Goal: Complete application form

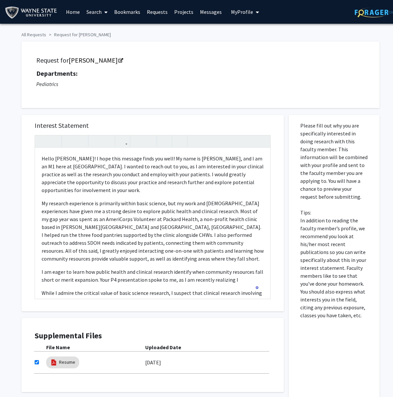
scroll to position [38, 0]
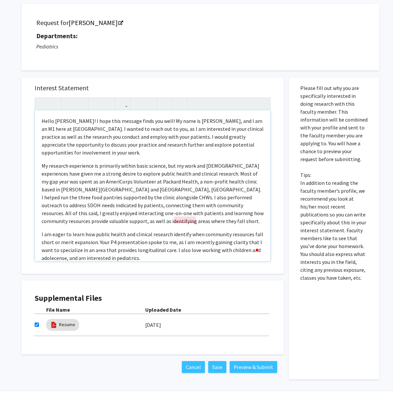
click at [179, 231] on p "I am eager to learn how public health and clinical research identify when commu…" at bounding box center [153, 247] width 222 height 32
click at [129, 231] on p "I am eager to learn how public health and clinical research identify when commu…" at bounding box center [153, 247] width 222 height 32
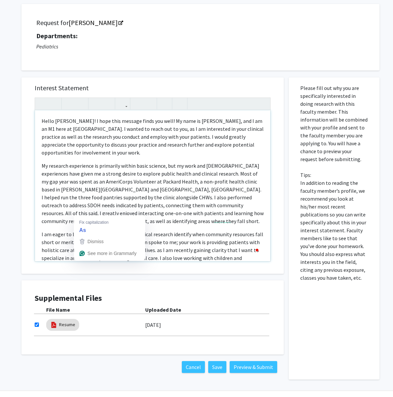
click at [84, 231] on p "I am eager to learn how public health and clinical research identify when commu…" at bounding box center [153, 251] width 222 height 40
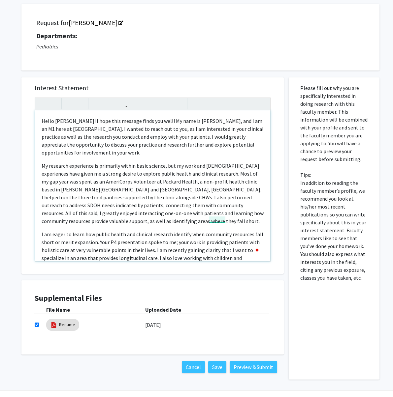
click at [212, 231] on p "I am eager to learn how public health and clinical research identify when commu…" at bounding box center [153, 251] width 222 height 40
click at [210, 231] on p "I am eager to learn how public health and clinical research identify when commu…" at bounding box center [153, 251] width 222 height 40
drag, startPoint x: 98, startPoint y: 223, endPoint x: 117, endPoint y: 222, distance: 18.5
click at [117, 231] on p "I am eager to learn how public health and clinical research identify when commu…" at bounding box center [153, 254] width 222 height 47
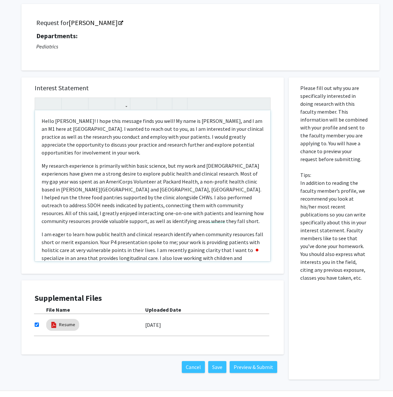
click at [60, 231] on p "I am eager to learn how public health and clinical research identify when commu…" at bounding box center [153, 254] width 222 height 47
click at [217, 231] on p "I am eager to learn how public health and clinical research identify when commu…" at bounding box center [153, 254] width 222 height 47
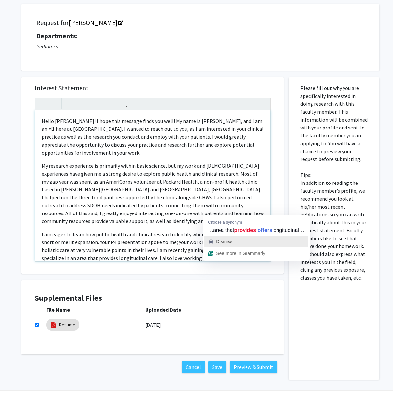
click at [230, 244] on span "Dismiss" at bounding box center [224, 241] width 16 height 5
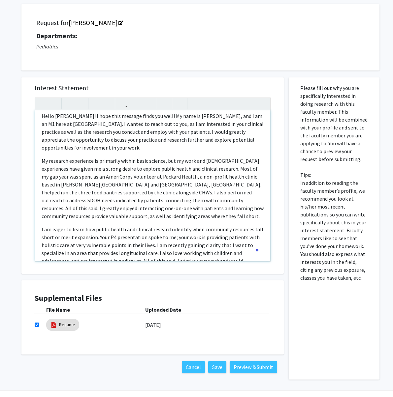
scroll to position [0, 0]
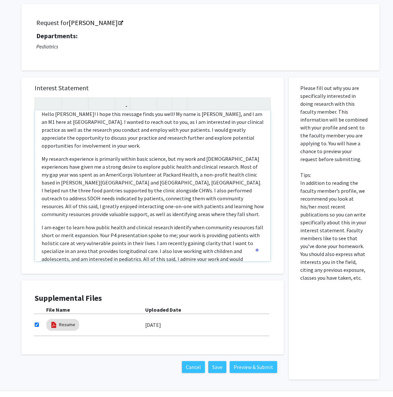
click at [230, 224] on p "I am eager to learn how public health and clinical research identify when commu…" at bounding box center [153, 247] width 222 height 47
drag, startPoint x: 105, startPoint y: 189, endPoint x: 137, endPoint y: 186, distance: 31.8
click at [137, 186] on div "Hello Dr. Benjamins! I hope this message finds you well! My name is Sydney Kell…" at bounding box center [152, 185] width 235 height 151
click at [137, 224] on p "I am eager to learn how public health and clinical research identify when commu…" at bounding box center [153, 247] width 222 height 47
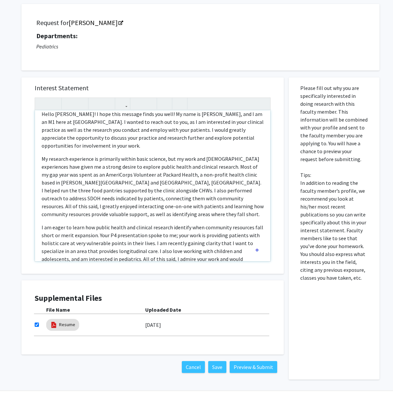
click at [173, 224] on p "I am eager to learn how public health and clinical research identify when commu…" at bounding box center [153, 247] width 222 height 47
click at [77, 224] on p "I am eager to learn how public health and clinical research identify when commu…" at bounding box center [153, 247] width 222 height 47
drag, startPoint x: 230, startPoint y: 220, endPoint x: 230, endPoint y: 213, distance: 7.0
click at [230, 224] on p "I am eager to learn how public health and clinical research identify when commu…" at bounding box center [153, 247] width 222 height 47
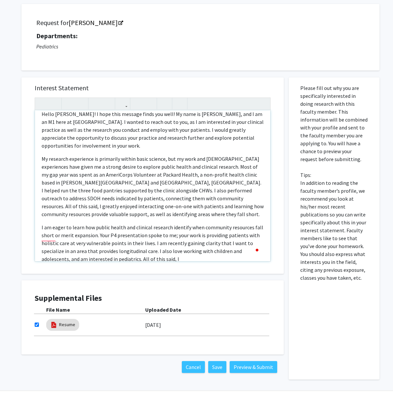
click at [247, 224] on p "I am eager to learn how public health and clinical research identify when commu…" at bounding box center [153, 244] width 222 height 40
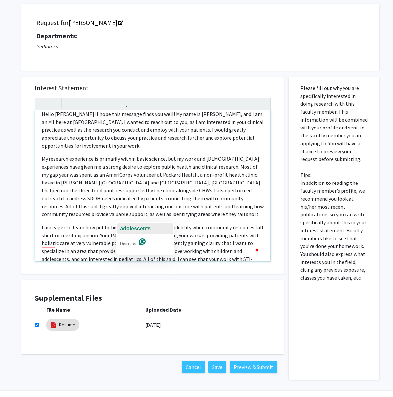
click at [140, 233] on div "adolescents" at bounding box center [135, 229] width 30 height 11
click at [155, 224] on p "I am eager to learn how public health and clinical research identify when commu…" at bounding box center [153, 247] width 222 height 47
drag, startPoint x: 254, startPoint y: 237, endPoint x: 251, endPoint y: 222, distance: 15.5
click at [251, 222] on div "Hello Dr. Benjamins! I hope this message finds you well! My name is Sydney Kell…" at bounding box center [152, 185] width 235 height 151
click at [150, 228] on p "I am eager to learn how public health and clinical research identify when commu…" at bounding box center [153, 255] width 222 height 63
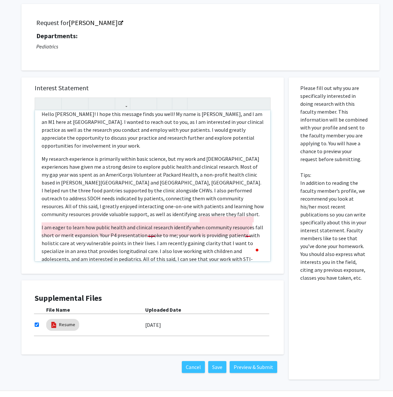
click at [151, 224] on p "I am eager to learn how public health and clinical research identify when commu…" at bounding box center [153, 255] width 222 height 63
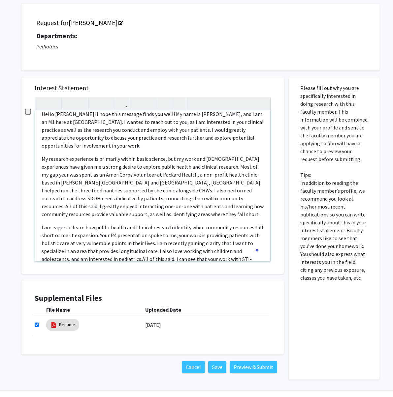
drag, startPoint x: 59, startPoint y: 235, endPoint x: 234, endPoint y: 225, distance: 175.1
click at [234, 256] on span "All of this said, I can see that your work with STI-exposed children and adoles…" at bounding box center [151, 271] width 219 height 30
click at [165, 256] on span "All of this said, I can see that your work with STI-exposed children and adoles…" at bounding box center [151, 271] width 219 height 30
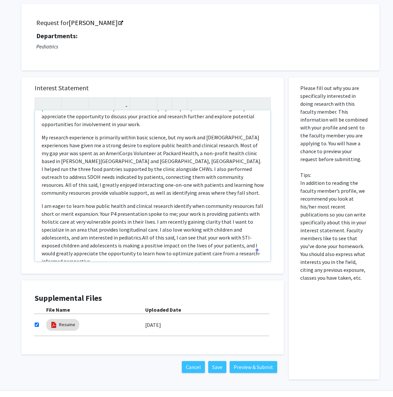
scroll to position [13, 0]
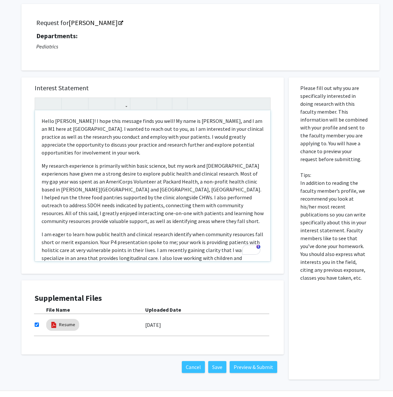
drag, startPoint x: 66, startPoint y: 160, endPoint x: 102, endPoint y: 161, distance: 35.3
click at [102, 163] on span "My research experience is primarily within basic science, but my work and volun…" at bounding box center [153, 194] width 222 height 62
click at [94, 163] on span "My research experience is primarily within basic science, but my work and volun…" at bounding box center [153, 194] width 222 height 62
drag, startPoint x: 111, startPoint y: 159, endPoint x: 154, endPoint y: 158, distance: 43.2
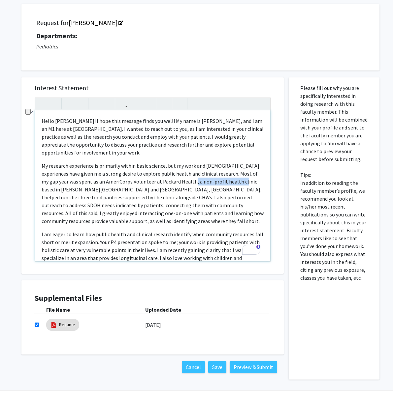
click at [154, 163] on span "My research experience is primarily within basic science, but my work and volun…" at bounding box center [153, 194] width 222 height 62
click at [80, 166] on span "My research experience is primarily within basic science, but my work and volun…" at bounding box center [153, 194] width 222 height 62
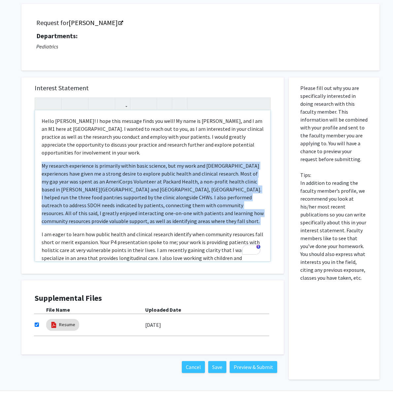
click at [80, 166] on span "My research experience is primarily within basic science, but my work and volun…" at bounding box center [153, 194] width 222 height 62
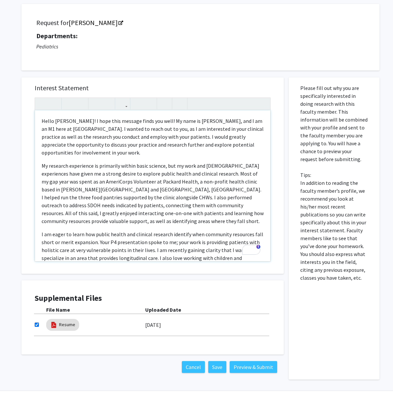
click at [120, 167] on span "My research experience is primarily within basic science, but my work and volun…" at bounding box center [153, 194] width 222 height 62
click at [151, 166] on span "My research experience is primarily within basic science, but my work and volun…" at bounding box center [153, 194] width 222 height 62
click at [166, 166] on span "My research experience is primarily within basic science, but my work and volun…" at bounding box center [153, 194] width 222 height 62
drag, startPoint x: 199, startPoint y: 172, endPoint x: 170, endPoint y: 175, distance: 29.1
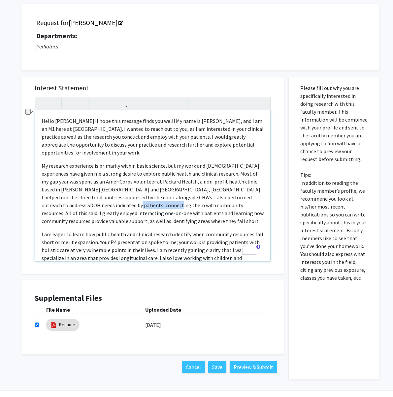
click at [170, 175] on span "My research experience is primarily within basic science, but my work and volun…" at bounding box center [153, 194] width 222 height 62
click at [93, 184] on p "My research experience is primarily within basic science, but my work and volun…" at bounding box center [153, 193] width 222 height 63
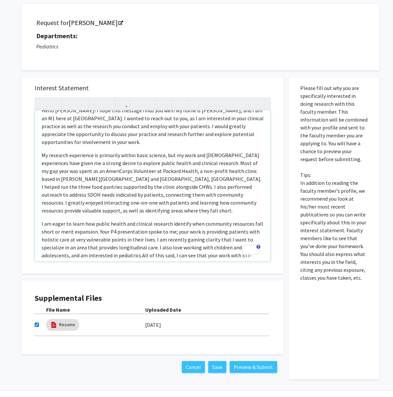
scroll to position [11, 0]
drag, startPoint x: 63, startPoint y: 195, endPoint x: 102, endPoint y: 194, distance: 39.3
click at [102, 220] on p "I am eager to learn how public health and clinical research identify when commu…" at bounding box center [153, 251] width 222 height 63
click at [223, 220] on p "I am eager to learn how public health and clinical research identify when commu…" at bounding box center [153, 251] width 222 height 63
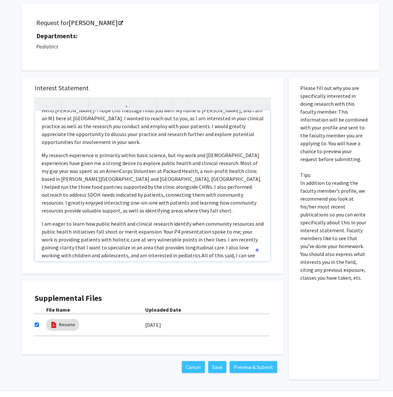
click at [196, 220] on p "I am eager to learn how public health and clinical research identify when commu…" at bounding box center [153, 251] width 222 height 63
drag, startPoint x: 57, startPoint y: 210, endPoint x: 91, endPoint y: 208, distance: 34.3
click at [91, 220] on p "I am eager to learn how public health and clinical research identify when commu…" at bounding box center [153, 251] width 222 height 63
drag, startPoint x: 62, startPoint y: 215, endPoint x: 88, endPoint y: 213, distance: 25.8
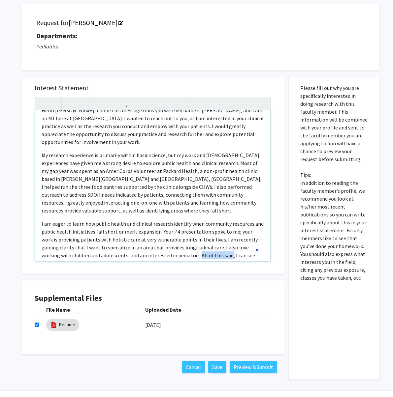
click at [88, 252] on span "All of this said, I can see that your work with STI-exposed children and adoles…" at bounding box center [152, 267] width 220 height 30
drag, startPoint x: 158, startPoint y: 215, endPoint x: 226, endPoint y: 216, distance: 68.0
click at [226, 252] on span "All of this said, I can see that your work with STI-exposed children and adoles…" at bounding box center [152, 267] width 220 height 30
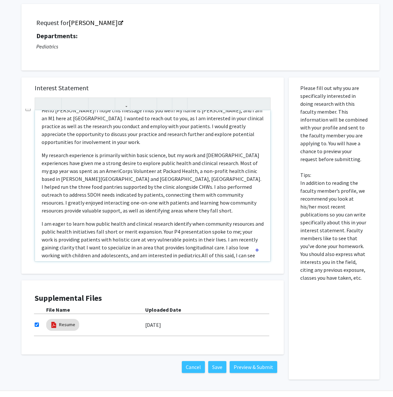
drag, startPoint x: 122, startPoint y: 223, endPoint x: 113, endPoint y: 230, distance: 10.9
click at [113, 252] on span "All of this said, I can see that your work with STI-exposed children and adoles…" at bounding box center [152, 267] width 220 height 30
click at [152, 233] on div "Hello Dr. Benjamins! I hope this message finds you well! My name is Sydney Kell…" at bounding box center [152, 185] width 235 height 151
click at [150, 228] on p "I am eager to learn how public health and clinical research identify when commu…" at bounding box center [153, 251] width 222 height 63
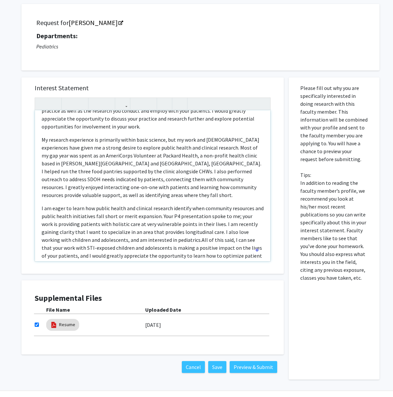
scroll to position [36, 0]
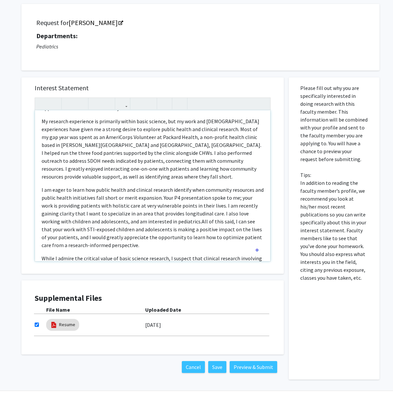
drag, startPoint x: 117, startPoint y: 221, endPoint x: 41, endPoint y: 207, distance: 77.6
click at [42, 255] on p "While I admire the critical value of basic science research, I suspect that cli…" at bounding box center [153, 267] width 222 height 24
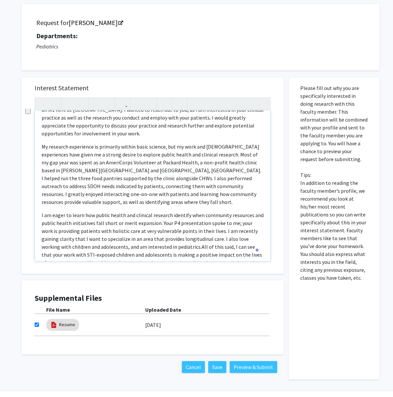
drag, startPoint x: 87, startPoint y: 238, endPoint x: 140, endPoint y: 222, distance: 55.3
click at [140, 222] on div "Hello Dr. Benjamins! I hope this message finds you well! My name is Sydney Kell…" at bounding box center [152, 185] width 235 height 151
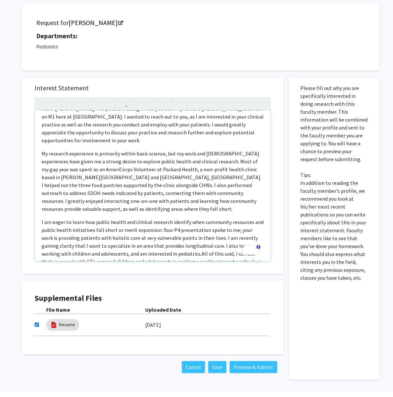
click at [147, 226] on p "I am eager to learn how public health and clinical research identify when commu…" at bounding box center [153, 249] width 222 height 63
click at [214, 287] on p "Thank you so much for your consideration, and let me know if you have any quest…" at bounding box center [153, 291] width 222 height 8
click at [192, 228] on p "I am eager to learn how public health and clinical research identify when commu…" at bounding box center [153, 249] width 222 height 63
drag, startPoint x: 152, startPoint y: 229, endPoint x: 115, endPoint y: 230, distance: 37.0
click at [115, 230] on p "I am eager to learn how public health and clinical research identify when commu…" at bounding box center [153, 249] width 222 height 63
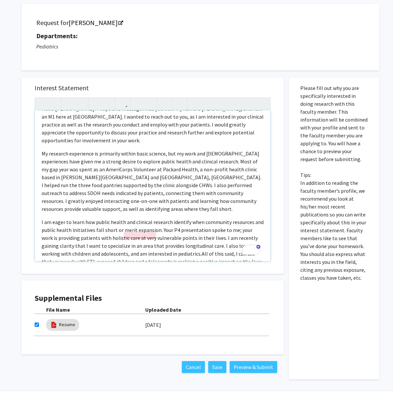
drag, startPoint x: 169, startPoint y: 228, endPoint x: 174, endPoint y: 227, distance: 5.3
click at [174, 227] on p "I am eager to learn how public health and clinical research identify when commu…" at bounding box center [153, 249] width 222 height 63
drag, startPoint x: 172, startPoint y: 228, endPoint x: 168, endPoint y: 229, distance: 4.6
click at [168, 229] on p "I am eager to learn how public health and clinical research identify when commu…" at bounding box center [153, 249] width 222 height 63
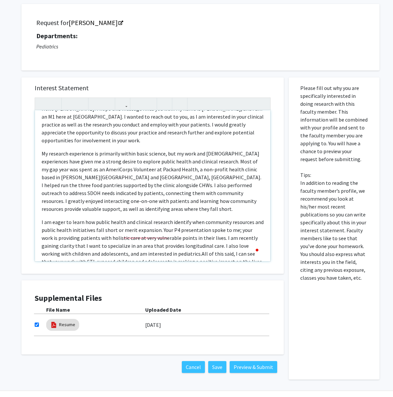
click at [146, 251] on span "All of this said, I can see that your work with STI-exposed children and adoles…" at bounding box center [152, 266] width 220 height 30
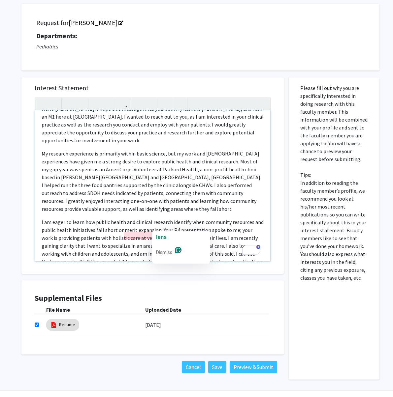
click at [162, 251] on span "All of this said, I can see that your work with STI-exposed children and adoles…" at bounding box center [152, 266] width 220 height 30
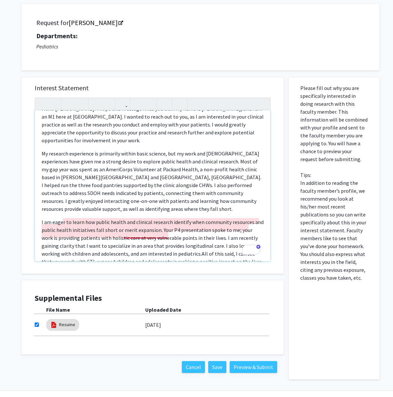
click at [148, 251] on span "All of this said, I can see that your work with STI-exposed children and adoles…" at bounding box center [152, 266] width 220 height 30
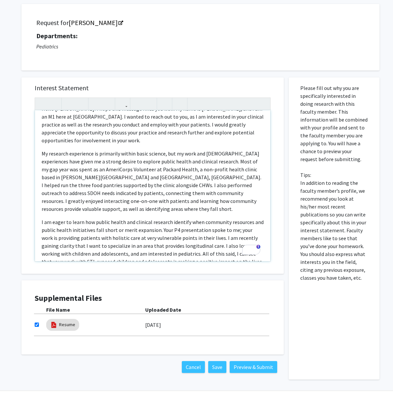
scroll to position [0, 0]
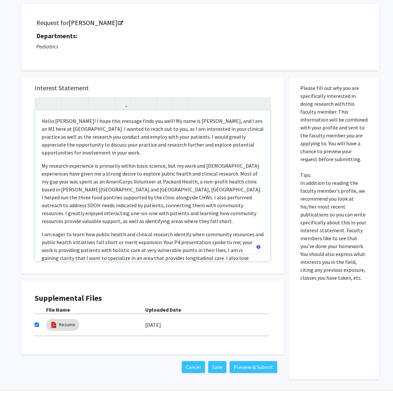
click at [178, 238] on p "I am eager to learn how public health and clinical research identify when commu…" at bounding box center [153, 262] width 222 height 63
drag, startPoint x: 226, startPoint y: 112, endPoint x: 252, endPoint y: 114, distance: 26.8
click at [252, 117] on p "Hello Dr. Benjamins! I hope this message finds you well! My name is Sydney Kell…" at bounding box center [153, 137] width 222 height 40
click at [253, 117] on p "Hello Dr. Benjamins! I hope this message finds you well! My name is Sydney Kell…" at bounding box center [153, 137] width 222 height 40
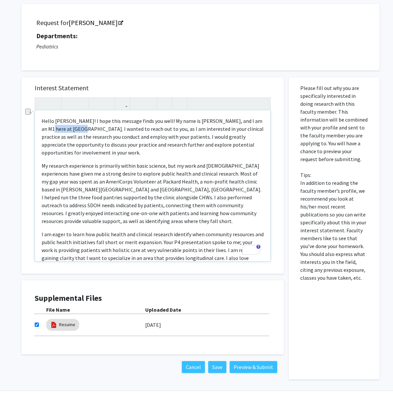
drag, startPoint x: 253, startPoint y: 114, endPoint x: 230, endPoint y: 115, distance: 23.4
click at [230, 117] on p "Hello Dr. Benjamins! I hope this message finds you well! My name is Sydney Kell…" at bounding box center [153, 137] width 222 height 40
drag, startPoint x: 155, startPoint y: 120, endPoint x: 179, endPoint y: 118, distance: 24.8
click at [179, 118] on p "Hello Dr. Benjamins! I hope this message finds you well! My name is Sydney Kell…" at bounding box center [153, 137] width 222 height 40
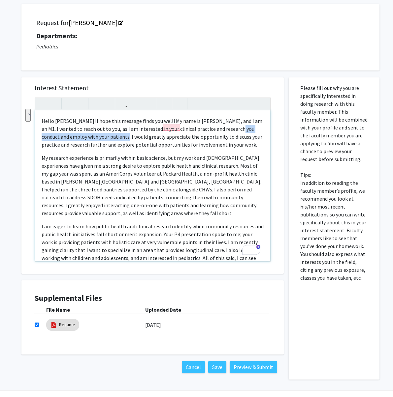
drag, startPoint x: 180, startPoint y: 120, endPoint x: 57, endPoint y: 128, distance: 123.3
click at [57, 128] on p "Hello Dr. Benjamins! I hope this message finds you well! My name is Sydney Kell…" at bounding box center [153, 133] width 222 height 32
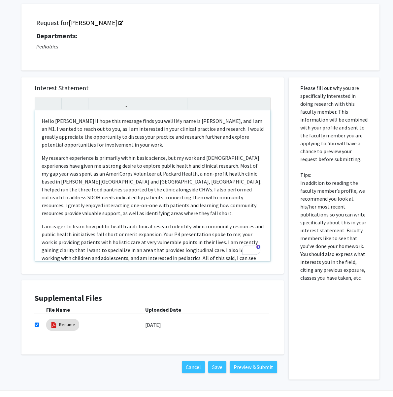
click at [211, 131] on p "Hello Dr. Benjamins! I hope this message finds you well! My name is Sydney Kell…" at bounding box center [153, 133] width 222 height 32
drag, startPoint x: 113, startPoint y: 118, endPoint x: 166, endPoint y: 119, distance: 52.8
click at [166, 119] on p "Hello Dr. Benjamins! I hope this message finds you well! My name is Sydney Kell…" at bounding box center [153, 133] width 222 height 32
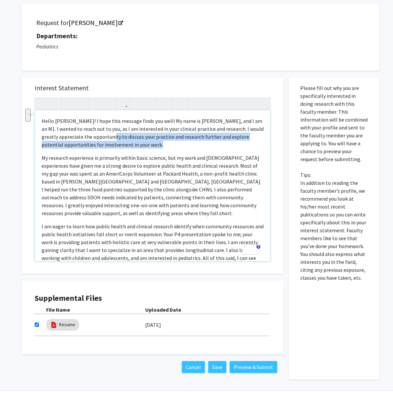
drag, startPoint x: 62, startPoint y: 128, endPoint x: 117, endPoint y: 132, distance: 55.2
click at [117, 132] on p "Hello Dr. Benjamins! I hope this message finds you well! My name is Sydney Kell…" at bounding box center [153, 133] width 222 height 32
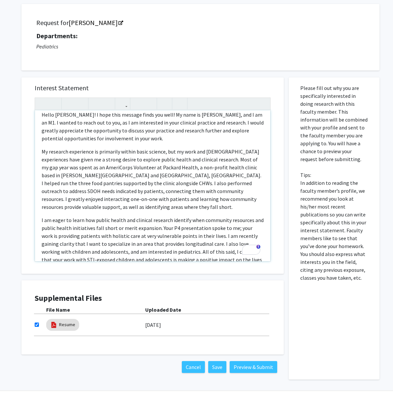
scroll to position [12, 0]
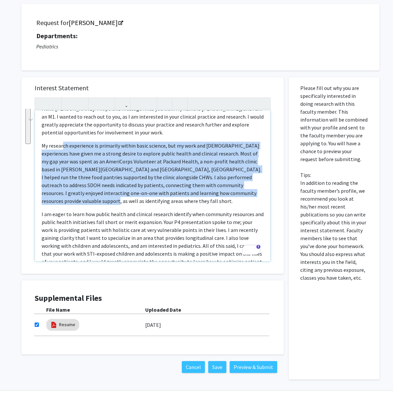
drag, startPoint x: 59, startPoint y: 133, endPoint x: 171, endPoint y: 177, distance: 120.8
click at [171, 177] on p "My research experience is primarily within basic science, but my work and volun…" at bounding box center [153, 173] width 222 height 63
click at [171, 176] on p "My research experience is primarily within basic science, but my work and volun…" at bounding box center [153, 173] width 222 height 63
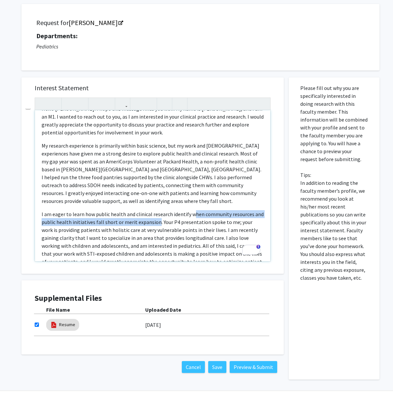
drag, startPoint x: 171, startPoint y: 187, endPoint x: 114, endPoint y: 194, distance: 57.1
click at [114, 210] on p "I am eager to learn how public health and clinical research identify when commu…" at bounding box center [153, 241] width 222 height 63
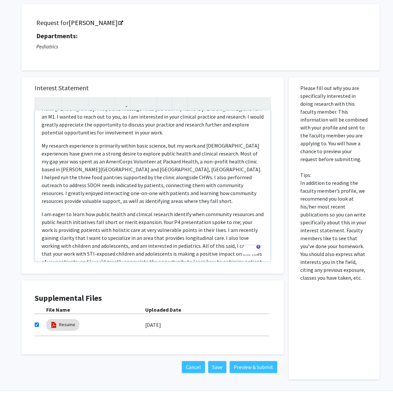
click at [117, 210] on p "I am eager to learn how public health and clinical research identify when commu…" at bounding box center [153, 241] width 222 height 63
click at [42, 210] on p "I am eager to learn how public health and clinical research identify when commu…" at bounding box center [153, 241] width 222 height 63
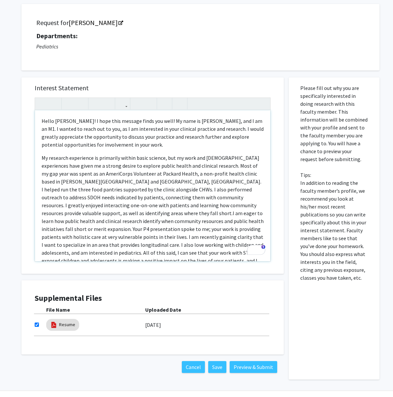
click at [116, 210] on span "I am eager to learn how public health and clinical research identify when commu…" at bounding box center [153, 245] width 222 height 70
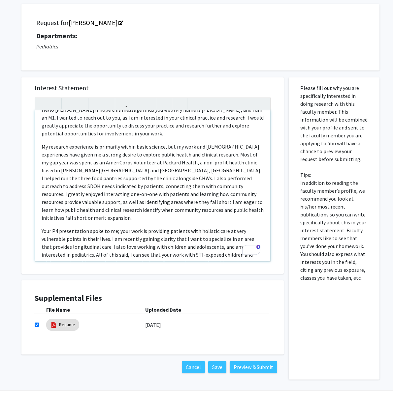
scroll to position [12, 0]
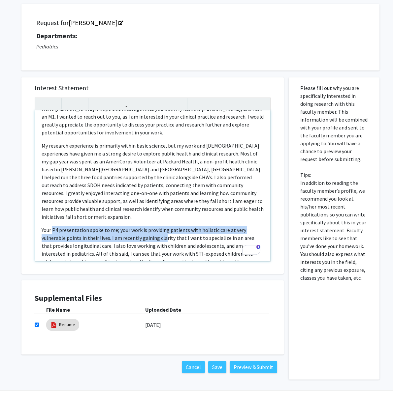
drag, startPoint x: 50, startPoint y: 194, endPoint x: 108, endPoint y: 196, distance: 57.4
click at [108, 227] on span "Your P4 presentation spoke to me; your work is providing patients with holistic…" at bounding box center [150, 254] width 217 height 54
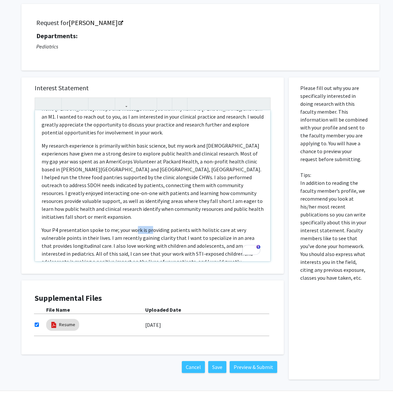
drag, startPoint x: 123, startPoint y: 193, endPoint x: 136, endPoint y: 194, distance: 12.9
click at [136, 227] on span "Your P4 presentation spoke to me; your work is providing patients with holistic…" at bounding box center [150, 254] width 217 height 54
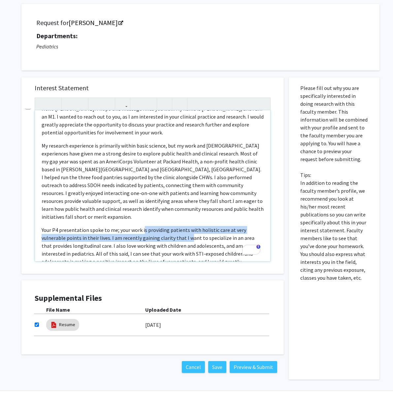
drag, startPoint x: 129, startPoint y: 192, endPoint x: 129, endPoint y: 202, distance: 9.6
click at [129, 226] on p "Your P4 presentation spoke to me; your work is providing patients with holistic…" at bounding box center [153, 253] width 222 height 55
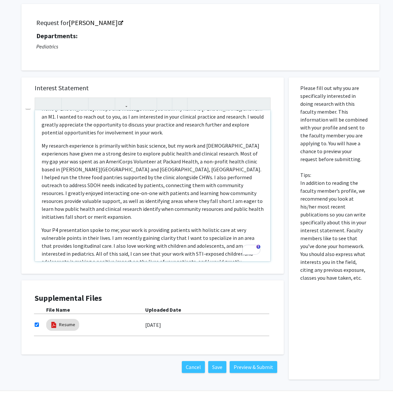
click at [129, 227] on span "Your P4 presentation spoke to me; your work is providing patients with holistic…" at bounding box center [150, 254] width 217 height 54
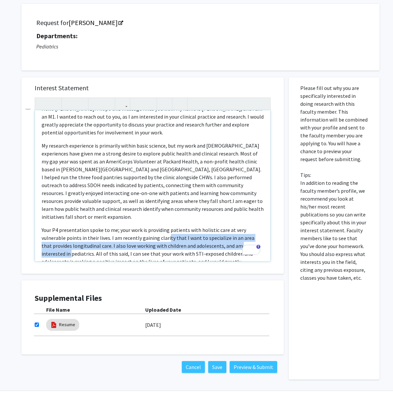
drag, startPoint x: 111, startPoint y: 200, endPoint x: 166, endPoint y: 204, distance: 55.3
click at [166, 227] on span "Your P4 presentation spoke to me; your work is providing patients with holistic…" at bounding box center [150, 254] width 217 height 54
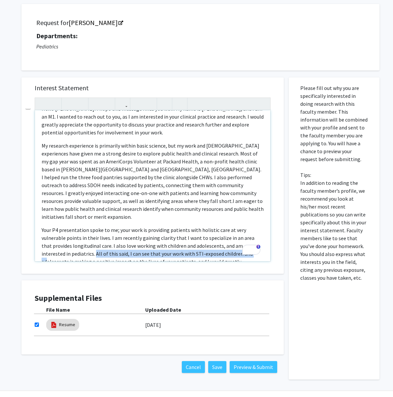
drag, startPoint x: 187, startPoint y: 206, endPoint x: 116, endPoint y: 211, distance: 71.8
click at [116, 227] on span "Your P4 presentation spoke to me; your work is providing patients with holistic…" at bounding box center [150, 254] width 217 height 54
click at [60, 227] on span "Your P4 presentation spoke to me; your work is providing patients with holistic…" at bounding box center [150, 254] width 217 height 54
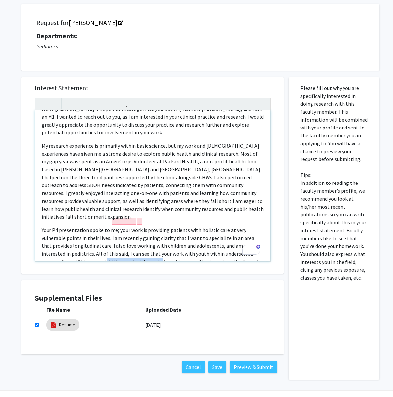
drag, startPoint x: 167, startPoint y: 213, endPoint x: 214, endPoint y: 214, distance: 47.2
click at [214, 227] on span "Your P4 presentation spoke to me; your work is providing patients with holistic…" at bounding box center [150, 254] width 217 height 54
click at [219, 233] on div "Hello Dr. Benjamins! I hope this message finds you well! My name is Sydney Kell…" at bounding box center [152, 185] width 235 height 151
click at [121, 227] on span "Your P4 presentation spoke to me; your work is providing patients with holistic…" at bounding box center [151, 254] width 219 height 54
drag, startPoint x: 55, startPoint y: 213, endPoint x: 75, endPoint y: 212, distance: 19.5
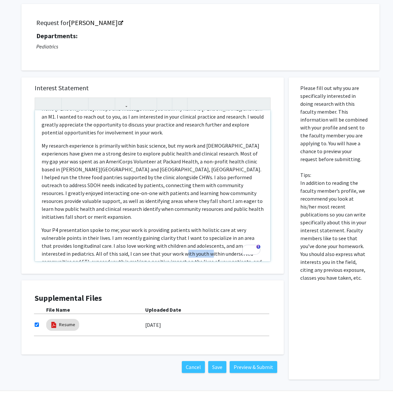
click at [75, 227] on span "Your P4 presentation spoke to me; your work is providing patients with holistic…" at bounding box center [153, 254] width 222 height 54
drag, startPoint x: 147, startPoint y: 214, endPoint x: 42, endPoint y: 216, distance: 104.9
click at [42, 227] on span "Your P4 presentation spoke to me; your work is providing patients with holistic…" at bounding box center [153, 254] width 222 height 54
click at [109, 227] on span "Your P4 presentation spoke to me; your work is providing patients with holistic…" at bounding box center [153, 254] width 222 height 54
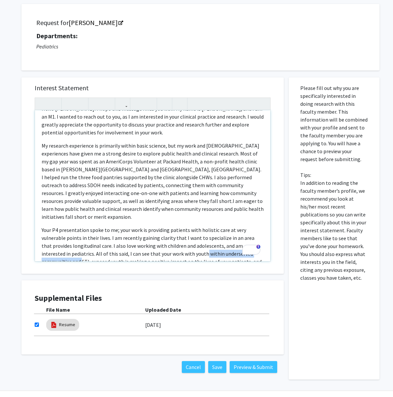
drag, startPoint x: 146, startPoint y: 214, endPoint x: 73, endPoint y: 214, distance: 73.5
click at [73, 227] on span "Your P4 presentation spoke to me; your work is providing patients with holistic…" at bounding box center [153, 254] width 222 height 54
click at [137, 227] on span "Your P4 presentation spoke to me; your work is providing patients with holistic…" at bounding box center [153, 254] width 222 height 54
click at [148, 227] on span "Your P4 presentation spoke to me; your work is providing patients with holistic…" at bounding box center [153, 254] width 222 height 54
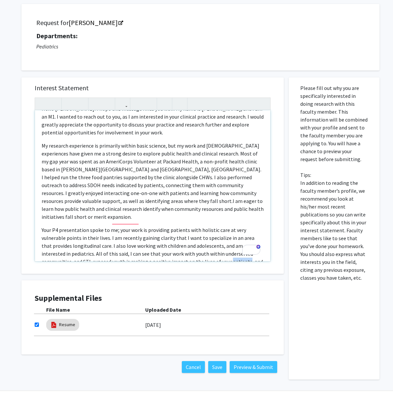
drag, startPoint x: 71, startPoint y: 221, endPoint x: 55, endPoint y: 221, distance: 15.8
click at [55, 227] on span "Your P4 presentation spoke to me; your work is providing patients with holistic…" at bounding box center [153, 254] width 222 height 54
click at [106, 227] on span "Your P4 presentation spoke to me; your work is providing patients with holistic…" at bounding box center [153, 254] width 222 height 54
drag, startPoint x: 188, startPoint y: 213, endPoint x: 71, endPoint y: 219, distance: 116.9
click at [71, 227] on span "Your P4 presentation spoke to me; your work is providing patients with holistic…" at bounding box center [153, 254] width 222 height 54
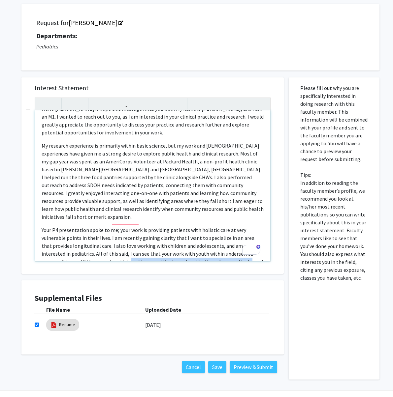
copy span "making a positive impact on the lives of your patients"
click at [52, 227] on span "Your P4 presentation spoke to me; your work is providing patients with holistic…" at bounding box center [153, 254] width 222 height 54
drag, startPoint x: 215, startPoint y: 214, endPoint x: 195, endPoint y: 215, distance: 19.8
click at [195, 227] on span "Your P4 presentation spoke to me; your work is providing patients with holistic…" at bounding box center [152, 258] width 221 height 62
click at [42, 227] on span "Your P4 presentation spoke to me; your work is providing patients with holistic…" at bounding box center [152, 258] width 221 height 62
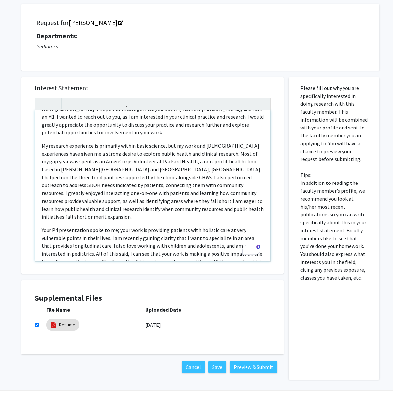
click at [65, 227] on span "Your P4 presentation spoke to me; your work is providing patients with holistic…" at bounding box center [152, 258] width 221 height 62
drag, startPoint x: 74, startPoint y: 220, endPoint x: 191, endPoint y: 222, distance: 117.8
click at [191, 227] on span "Your P4 presentation spoke to me; your work is providing patients with holistic…" at bounding box center [152, 258] width 221 height 62
click at [133, 227] on span "Your P4 presentation spoke to me; your work is providing patients with holistic…" at bounding box center [153, 254] width 222 height 54
type textarea "<p>Hello Dr. Benjamins! I hope this message finds you well! My name is Sydney K…"
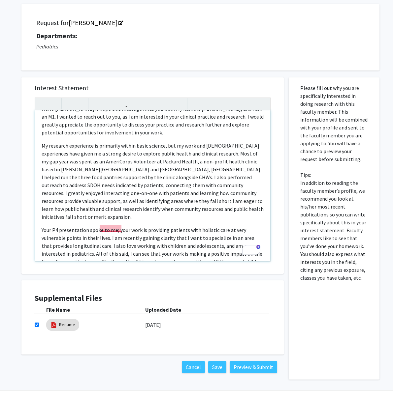
click at [113, 227] on span "Your P4 presentation spoke to me; your work is providing patients with holistic…" at bounding box center [153, 254] width 222 height 54
click at [115, 227] on span "Your P4 presentation spoke to me; your work is providing patients with holistic…" at bounding box center [153, 254] width 222 height 54
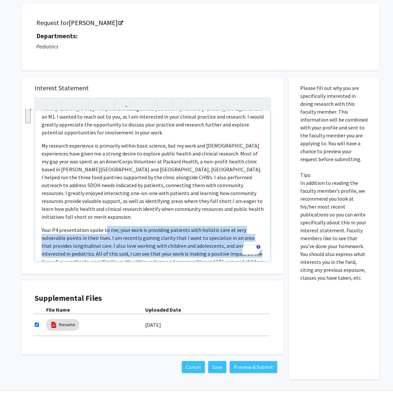
drag, startPoint x: 96, startPoint y: 192, endPoint x: 117, endPoint y: 213, distance: 30.1
click at [117, 227] on span "Your P4 presentation spoke to me; your work is providing patients with holistic…" at bounding box center [153, 254] width 222 height 54
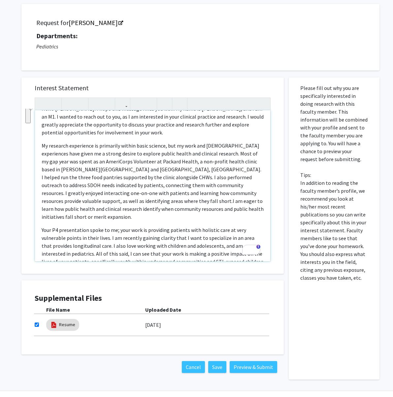
click at [118, 227] on span "Your P4 presentation spoke to me; your work is providing patients with holistic…" at bounding box center [153, 254] width 222 height 54
drag, startPoint x: 124, startPoint y: 219, endPoint x: 117, endPoint y: 227, distance: 10.4
click at [117, 227] on span "Your P4 presentation spoke to me; your work is providing patients with holistic…" at bounding box center [153, 254] width 222 height 54
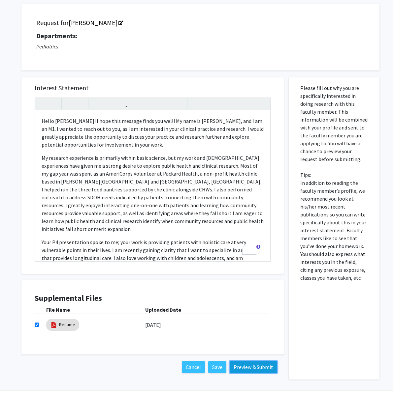
click at [242, 361] on button "Preview & Submit" at bounding box center [253, 367] width 47 height 12
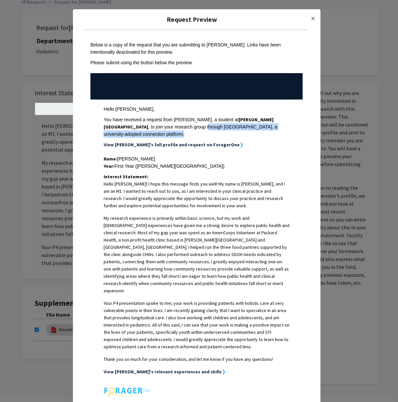
drag, startPoint x: 145, startPoint y: 119, endPoint x: 160, endPoint y: 129, distance: 17.7
click at [160, 129] on div "Hello Laura Benjamins, You have received a request from Sydney Kelly, a student…" at bounding box center [197, 127] width 186 height 43
click at [145, 163] on div "Year: First Year (Wayne State University)" at bounding box center [197, 166] width 186 height 7
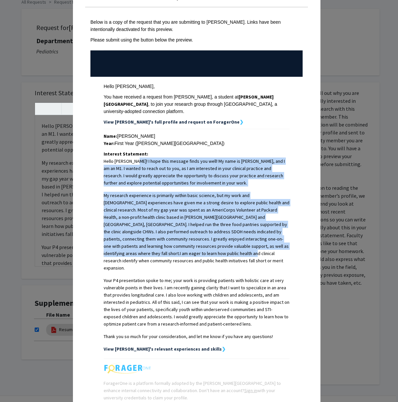
drag, startPoint x: 132, startPoint y: 151, endPoint x: 190, endPoint y: 235, distance: 102.1
click at [190, 235] on span "Hello Dr. Benjamins! I hope this message finds you well! My name is Sydney Kell…" at bounding box center [197, 249] width 186 height 183
click at [190, 251] on span "I am eager to learn how public health and clinical research identify when commu…" at bounding box center [193, 261] width 179 height 20
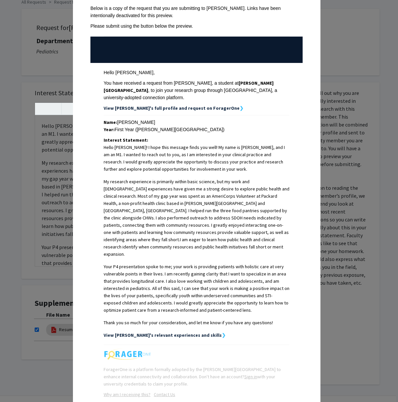
scroll to position [37, 0]
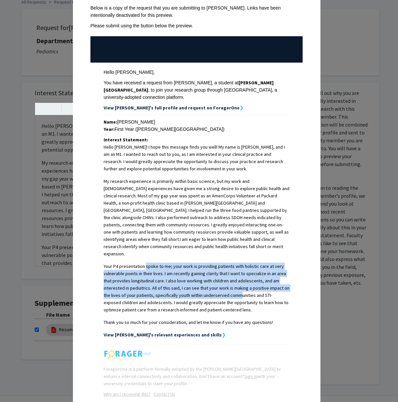
drag, startPoint x: 142, startPoint y: 240, endPoint x: 229, endPoint y: 265, distance: 90.2
click at [229, 265] on span "Your P4 presentation spoke to me; your work is providing patients with holistic…" at bounding box center [197, 288] width 186 height 49
click at [229, 264] on p "Your P4 presentation spoke to me; your work is providing patients with holistic…" at bounding box center [197, 288] width 186 height 51
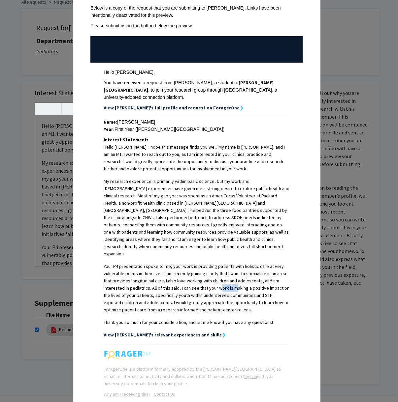
drag, startPoint x: 215, startPoint y: 260, endPoint x: 230, endPoint y: 260, distance: 15.2
click at [230, 264] on span "Your P4 presentation spoke to me; your work is providing patients with holistic…" at bounding box center [197, 288] width 186 height 49
drag, startPoint x: 215, startPoint y: 255, endPoint x: 164, endPoint y: 261, distance: 51.1
click at [164, 264] on span "Your P4 presentation spoke to me; your work is providing patients with holistic…" at bounding box center [197, 288] width 186 height 49
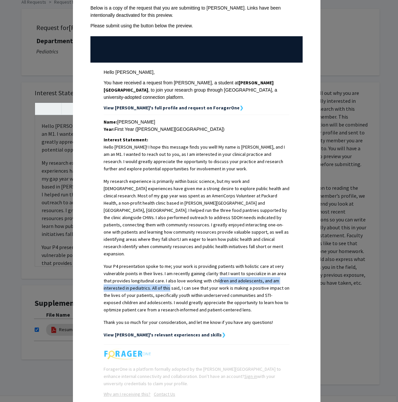
click at [165, 264] on span "Your P4 presentation spoke to me; your work is providing patients with holistic…" at bounding box center [197, 288] width 186 height 49
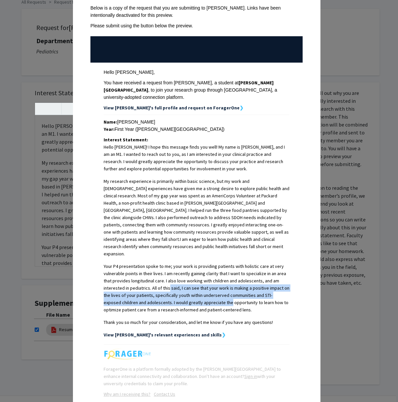
drag, startPoint x: 164, startPoint y: 261, endPoint x: 207, endPoint y: 278, distance: 46.7
click at [207, 278] on span "Your P4 presentation spoke to me; your work is providing patients with holistic…" at bounding box center [197, 288] width 186 height 49
click at [208, 277] on span "Your P4 presentation spoke to me; your work is providing patients with holistic…" at bounding box center [197, 288] width 186 height 49
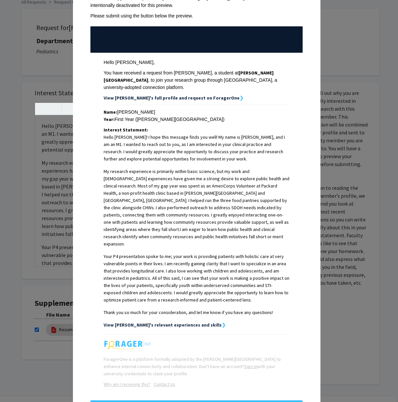
scroll to position [48, 0]
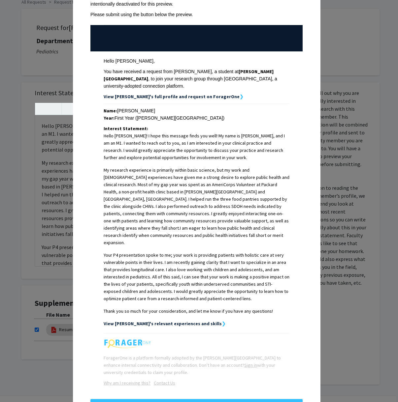
drag, startPoint x: 181, startPoint y: 285, endPoint x: 224, endPoint y: 285, distance: 42.5
click at [223, 308] on span "Thank you so much for your consideration, and let me know if you have any quest…" at bounding box center [188, 311] width 169 height 6
click at [190, 397] on button "Submit" at bounding box center [196, 405] width 212 height 12
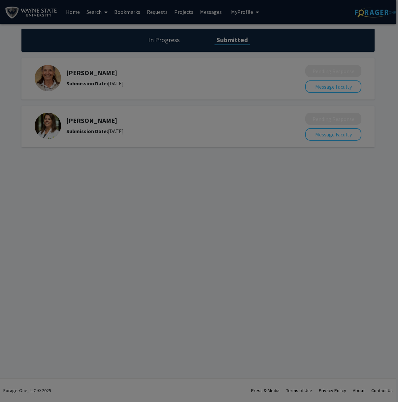
click at [173, 47] on div at bounding box center [199, 201] width 398 height 402
click at [135, 13] on div at bounding box center [199, 201] width 398 height 402
click at [132, 13] on div at bounding box center [199, 201] width 398 height 402
click at [193, 212] on div at bounding box center [199, 201] width 398 height 402
click at [157, 195] on div at bounding box center [199, 201] width 398 height 402
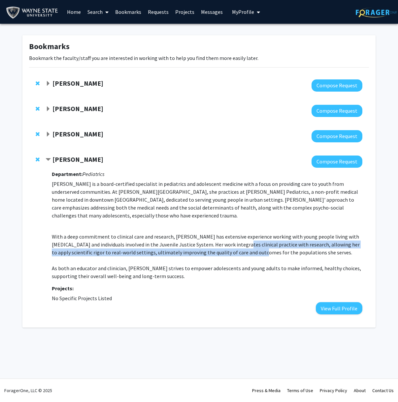
drag, startPoint x: 125, startPoint y: 218, endPoint x: 161, endPoint y: 213, distance: 36.7
click at [161, 233] on div "With a deep commitment to clinical care and research, Dr. Benjamins has extensi…" at bounding box center [207, 245] width 310 height 24
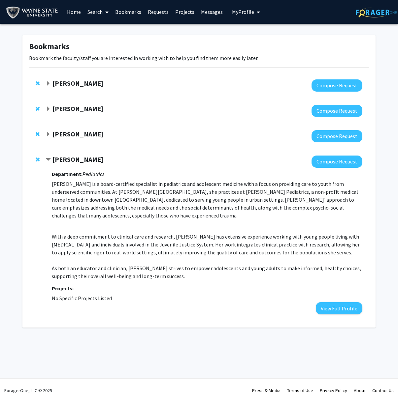
click at [161, 233] on div "With a deep commitment to clinical care and research, Dr. Benjamins has extensi…" at bounding box center [207, 245] width 310 height 24
drag, startPoint x: 144, startPoint y: 212, endPoint x: 155, endPoint y: 212, distance: 10.9
click at [172, 233] on div "With a deep commitment to clinical care and research, Dr. Benjamins has extensi…" at bounding box center [207, 245] width 310 height 24
drag, startPoint x: 142, startPoint y: 213, endPoint x: 201, endPoint y: 213, distance: 59.4
click at [201, 233] on div "With a deep commitment to clinical care and research, Dr. Benjamins has extensi…" at bounding box center [207, 245] width 310 height 24
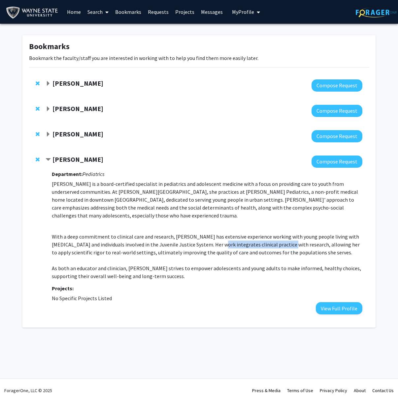
click at [201, 233] on div "With a deep commitment to clinical care and research, Dr. Benjamins has extensi…" at bounding box center [207, 245] width 310 height 24
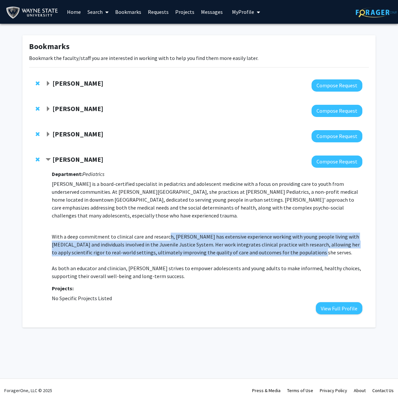
drag, startPoint x: 157, startPoint y: 210, endPoint x: 217, endPoint y: 219, distance: 60.7
click at [217, 233] on div "With a deep commitment to clinical care and research, Dr. Benjamins has extensi…" at bounding box center [207, 245] width 310 height 24
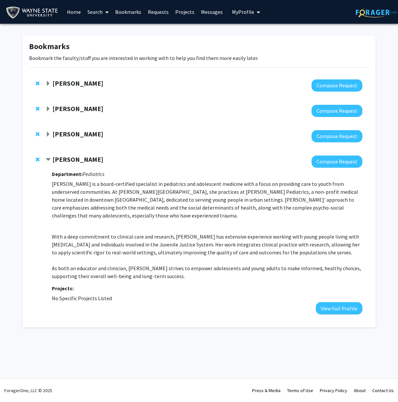
click at [217, 233] on div "With a deep commitment to clinical care and research, Dr. Benjamins has extensi…" at bounding box center [207, 245] width 310 height 24
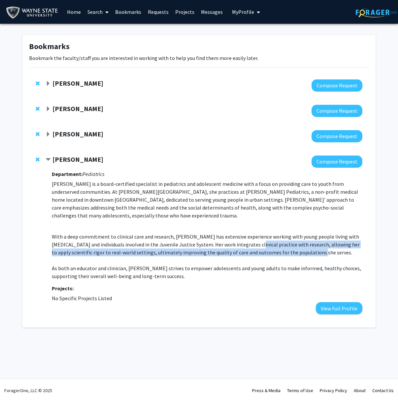
drag, startPoint x: 196, startPoint y: 224, endPoint x: 171, endPoint y: 212, distance: 26.9
click at [171, 233] on div "With a deep commitment to clinical care and research, Dr. Benjamins has extensi…" at bounding box center [207, 245] width 310 height 24
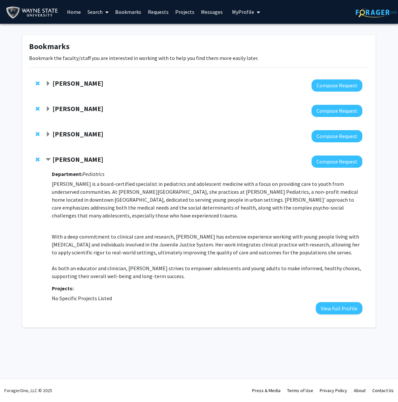
click at [171, 233] on div "With a deep commitment to clinical care and research, Dr. Benjamins has extensi…" at bounding box center [207, 245] width 310 height 24
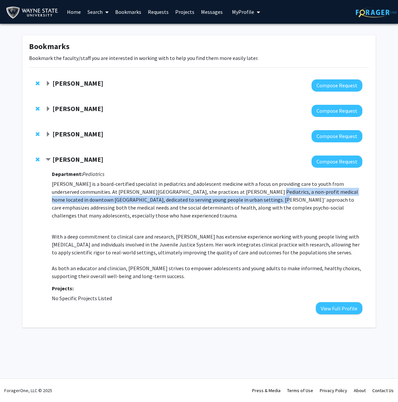
drag, startPoint x: 169, startPoint y: 175, endPoint x: 123, endPoint y: 181, distance: 46.6
click at [123, 181] on p "Dr. Benjamins is a board-certified specialist in pediatrics and adolescent medi…" at bounding box center [207, 200] width 310 height 40
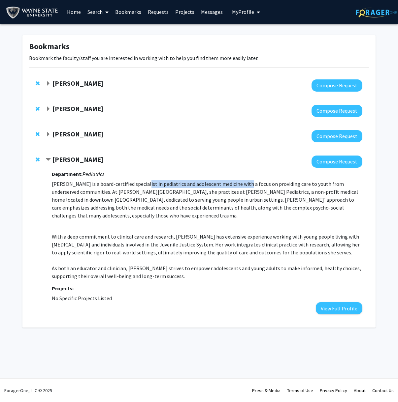
drag, startPoint x: 128, startPoint y: 167, endPoint x: 215, endPoint y: 170, distance: 87.1
click at [215, 180] on p "Dr. Benjamins is a board-certified specialist in pediatrics and adolescent medi…" at bounding box center [207, 200] width 310 height 40
click at [47, 107] on span "Expand Gil Mor Bookmark" at bounding box center [48, 109] width 5 height 5
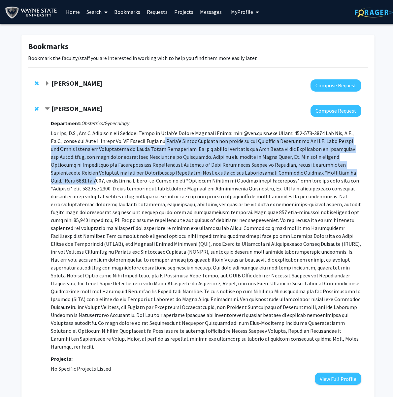
drag, startPoint x: 127, startPoint y: 132, endPoint x: 152, endPoint y: 159, distance: 37.6
click at [152, 159] on p at bounding box center [206, 240] width 310 height 222
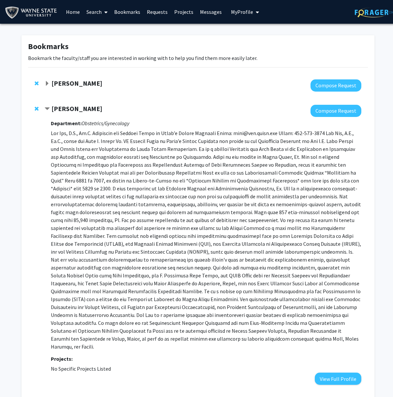
click at [45, 81] on span "Expand Kang Chen Bookmark" at bounding box center [47, 83] width 5 height 5
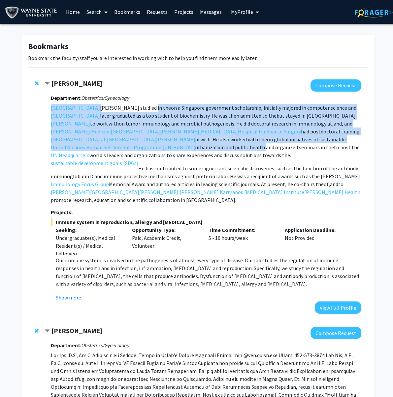
drag, startPoint x: 157, startPoint y: 101, endPoint x: 261, endPoint y: 129, distance: 108.1
click at [261, 129] on p "Dr. Chen studied in the National University of Singapore on a Singapore governm…" at bounding box center [206, 131] width 310 height 55
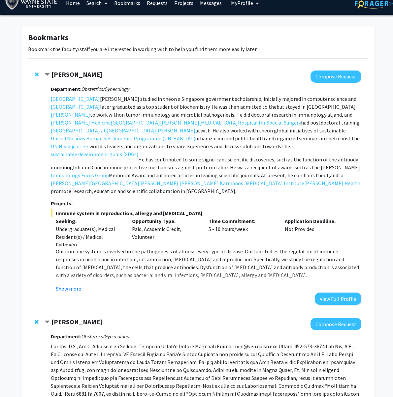
scroll to position [12, 0]
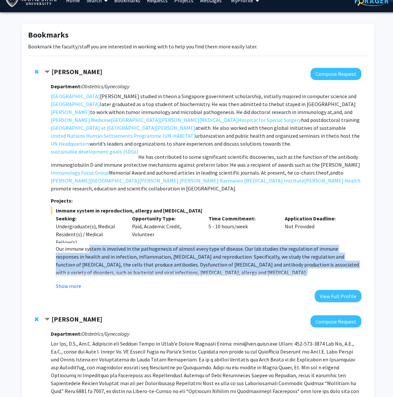
drag, startPoint x: 82, startPoint y: 204, endPoint x: 168, endPoint y: 228, distance: 88.4
click at [168, 245] on div "Our immune system is involved in the pathogenesis of almost every type of disea…" at bounding box center [208, 356] width 305 height 222
click at [168, 277] on p at bounding box center [208, 281] width 305 height 8
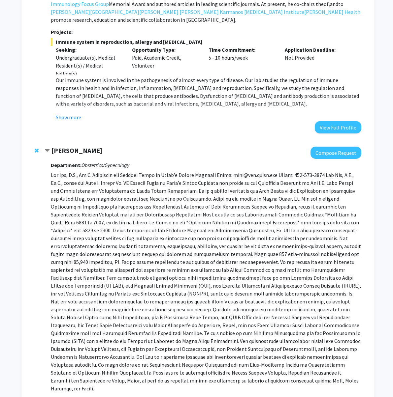
scroll to position [193, 0]
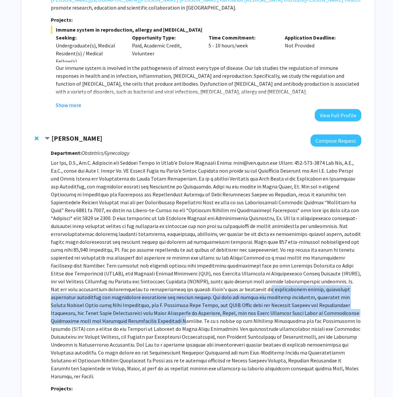
drag, startPoint x: 107, startPoint y: 211, endPoint x: 166, endPoint y: 231, distance: 62.4
click at [166, 231] on p at bounding box center [206, 270] width 310 height 222
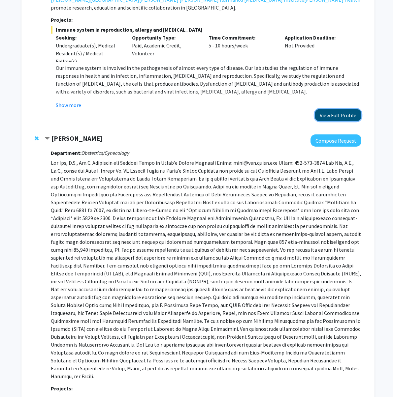
click at [342, 109] on button "View Full Profile" at bounding box center [338, 115] width 47 height 12
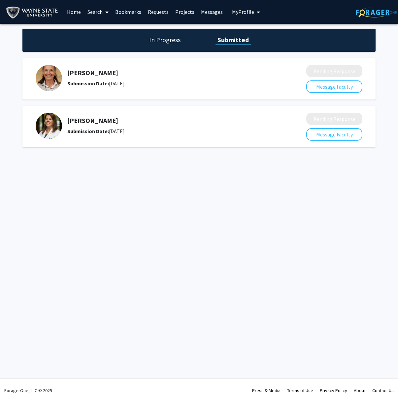
click at [163, 43] on h1 "In Progress" at bounding box center [164, 39] width 35 height 9
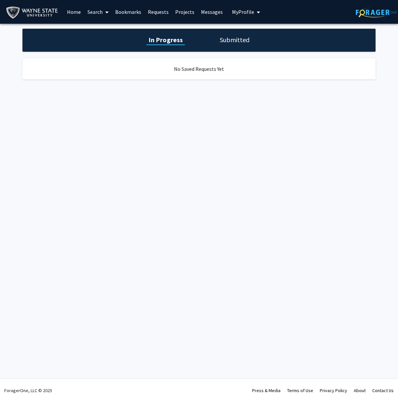
click at [125, 12] on link "Bookmarks" at bounding box center [128, 11] width 33 height 23
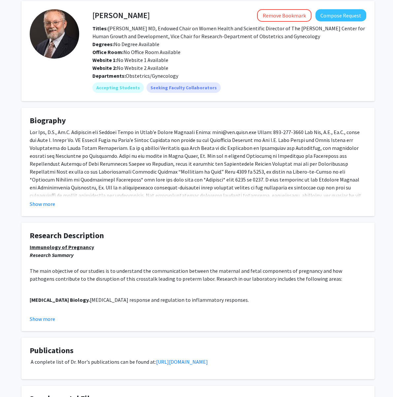
scroll to position [40, 0]
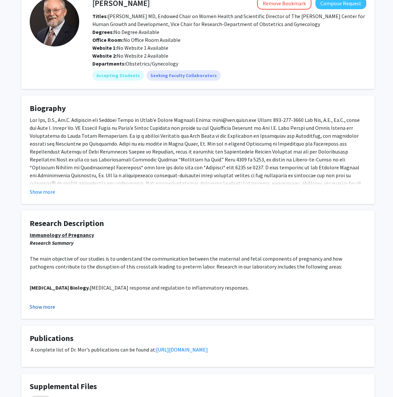
click at [46, 303] on button "Show more" at bounding box center [42, 307] width 25 height 8
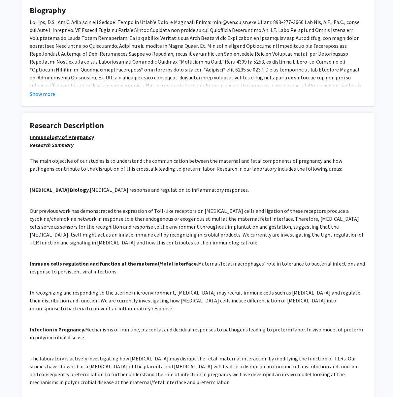
scroll to position [141, 0]
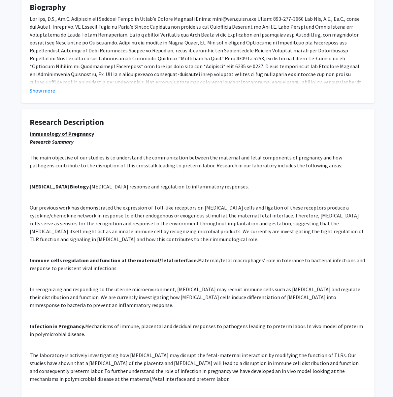
drag, startPoint x: 45, startPoint y: 142, endPoint x: 83, endPoint y: 140, distance: 38.6
click at [84, 140] on p "Immunology of Pregnancy Research Summary The main objective of our studies is t…" at bounding box center [198, 150] width 336 height 40
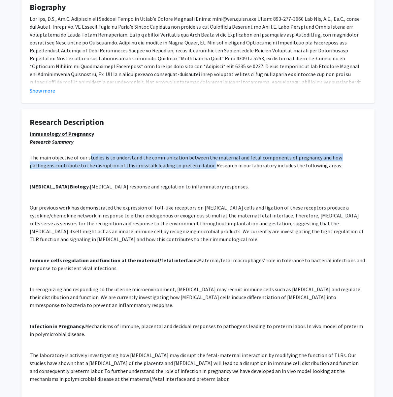
drag, startPoint x: 82, startPoint y: 141, endPoint x: 130, endPoint y: 149, distance: 48.4
click at [130, 149] on p "Immunology of Pregnancy Research Summary The main objective of our studies is t…" at bounding box center [198, 150] width 336 height 40
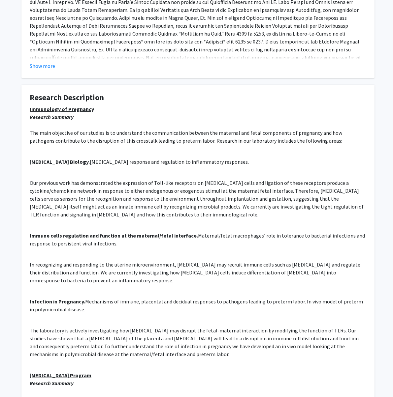
scroll to position [168, 0]
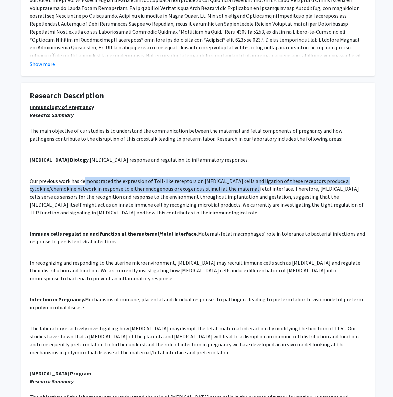
drag, startPoint x: 79, startPoint y: 158, endPoint x: 167, endPoint y: 168, distance: 88.2
click at [167, 177] on p "Our previous work has demonstrated the expression of Toll-like receptors on [ME…" at bounding box center [198, 197] width 336 height 40
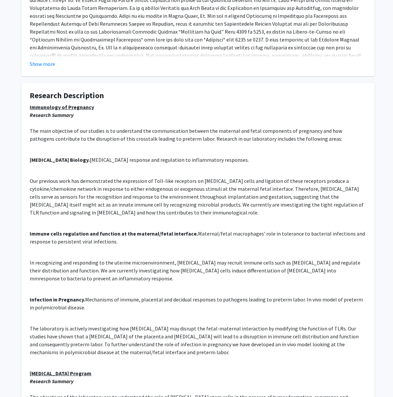
click at [55, 177] on p "Our previous work has demonstrated the expression of Toll-like receptors on [ME…" at bounding box center [198, 197] width 336 height 40
drag, startPoint x: 57, startPoint y: 159, endPoint x: 112, endPoint y: 158, distance: 55.1
click at [112, 177] on p "Our previous work has demonstrated the expression of Toll-like receptors on [ME…" at bounding box center [198, 197] width 336 height 40
drag, startPoint x: 112, startPoint y: 158, endPoint x: 116, endPoint y: 157, distance: 4.0
click at [112, 177] on p "Our previous work has demonstrated the expression of Toll-like receptors on [ME…" at bounding box center [198, 197] width 336 height 40
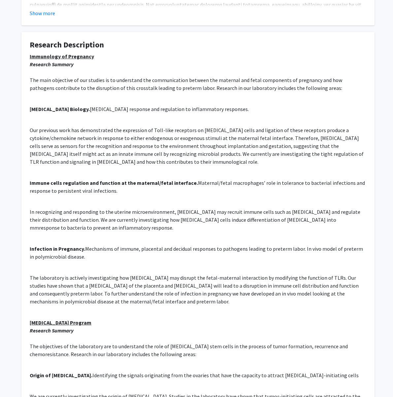
scroll to position [219, 0]
drag, startPoint x: 60, startPoint y: 272, endPoint x: 145, endPoint y: 270, distance: 84.8
click at [145, 319] on p "[MEDICAL_DATA] Program Research Summary The objectives of the laboratory are to…" at bounding box center [198, 339] width 336 height 40
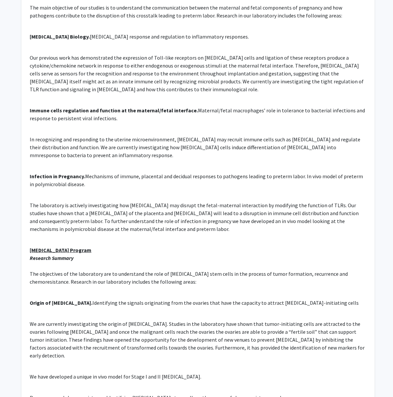
scroll to position [313, 0]
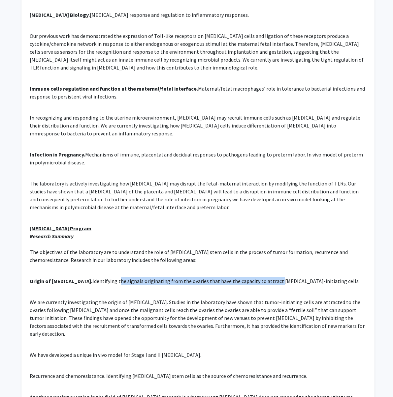
drag, startPoint x: 104, startPoint y: 202, endPoint x: 242, endPoint y: 202, distance: 137.9
click at [242, 277] on p "Origin of [MEDICAL_DATA]. Identifying the signals originating from the ovaries …" at bounding box center [198, 281] width 336 height 8
drag, startPoint x: 240, startPoint y: 202, endPoint x: 178, endPoint y: 202, distance: 62.3
click at [178, 277] on p "Origin of [MEDICAL_DATA]. Identifying the signals originating from the ovaries …" at bounding box center [198, 281] width 336 height 8
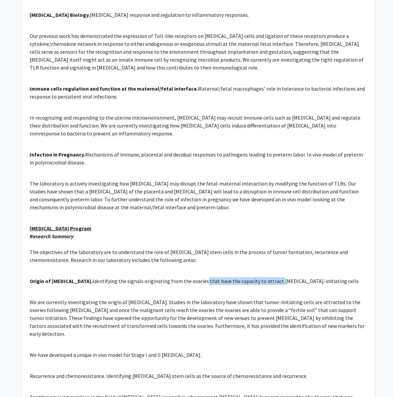
click at [178, 277] on p "Origin of [MEDICAL_DATA]. Identifying the signals originating from the ovaries …" at bounding box center [198, 281] width 336 height 8
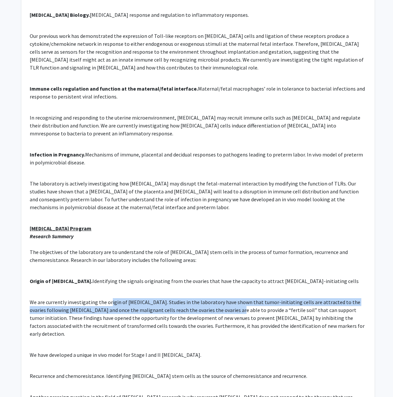
drag, startPoint x: 98, startPoint y: 218, endPoint x: 147, endPoint y: 224, distance: 49.2
click at [147, 298] on p "We are currently investigating the origin of [MEDICAL_DATA]. Studies in the lab…" at bounding box center [198, 318] width 336 height 40
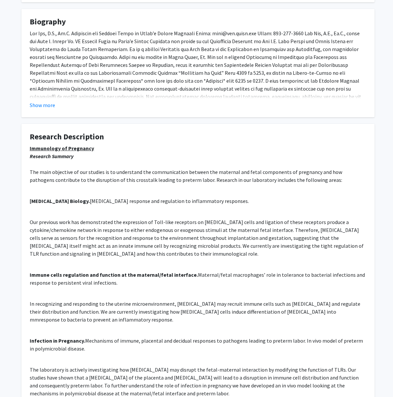
scroll to position [138, 0]
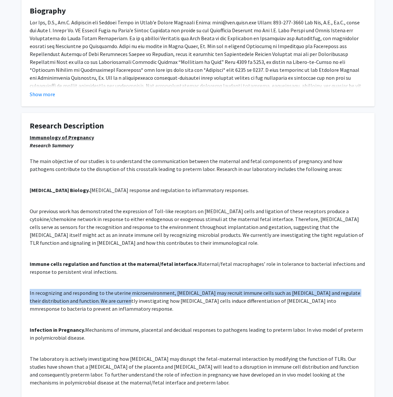
drag, startPoint x: 59, startPoint y: 260, endPoint x: 81, endPoint y: 266, distance: 23.6
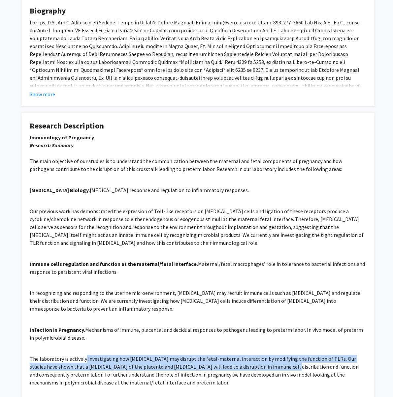
drag, startPoint x: 78, startPoint y: 296, endPoint x: 185, endPoint y: 304, distance: 107.9
click at [185, 355] on p "The laboratory is actively investigating how [MEDICAL_DATA] may disrupt the fet…" at bounding box center [198, 371] width 336 height 32
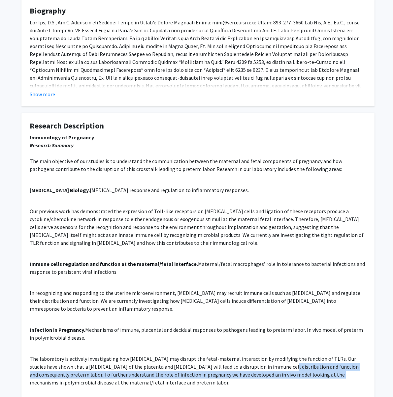
drag, startPoint x: 182, startPoint y: 306, endPoint x: 185, endPoint y: 313, distance: 7.4
click at [185, 355] on p "The laboratory is actively investigating how [MEDICAL_DATA] may disrupt the fet…" at bounding box center [198, 371] width 336 height 32
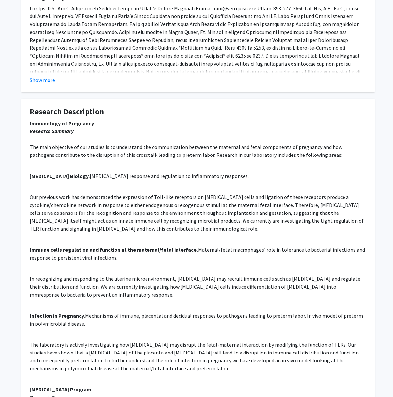
scroll to position [152, 0]
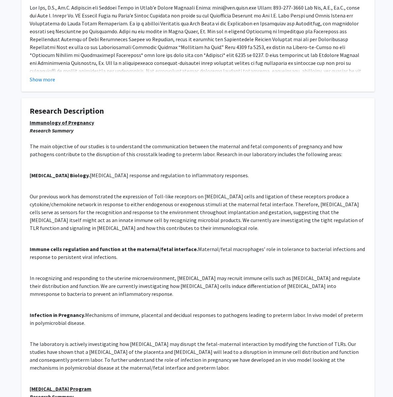
click at [182, 340] on p "The laboratory is actively investigating how [MEDICAL_DATA] may disrupt the fet…" at bounding box center [198, 356] width 336 height 32
click at [183, 340] on p "The laboratory is actively investigating how [MEDICAL_DATA] may disrupt the fet…" at bounding box center [198, 356] width 336 height 32
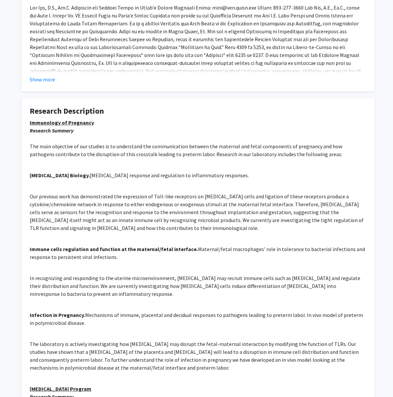
click at [184, 340] on p "The laboratory is actively investigating how [MEDICAL_DATA] may disrupt the fet…" at bounding box center [198, 356] width 336 height 32
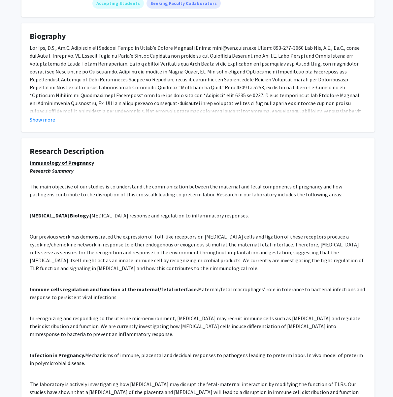
scroll to position [0, 0]
